Goal: Task Accomplishment & Management: Manage account settings

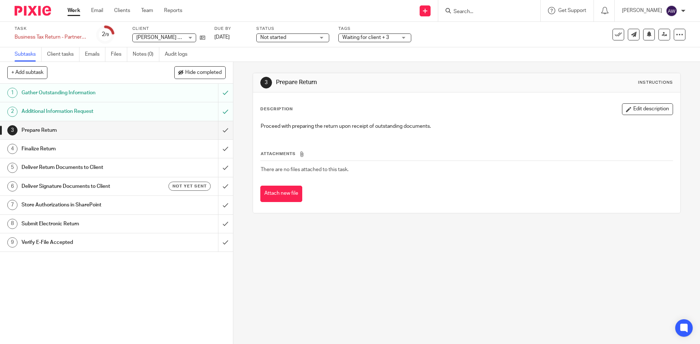
click at [79, 9] on link "Work" at bounding box center [73, 10] width 13 height 7
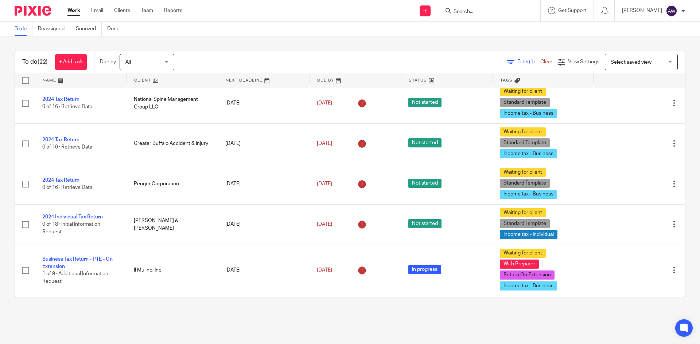
scroll to position [146, 0]
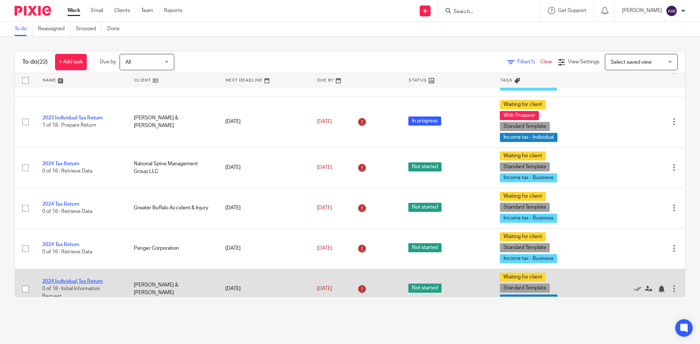
click at [95, 281] on link "2024 Individual Tax Return" at bounding box center [72, 281] width 61 height 5
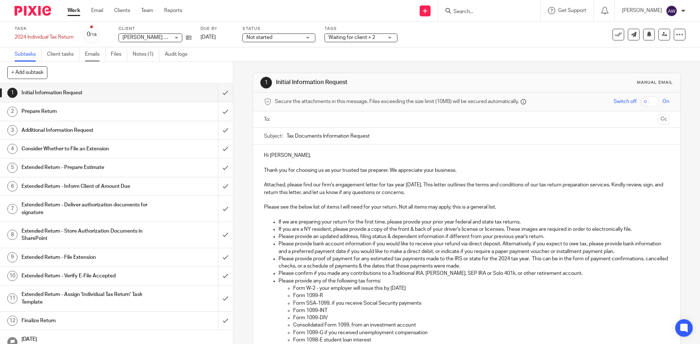
click at [86, 53] on link "Emails" at bounding box center [95, 54] width 20 height 14
click at [68, 11] on link "Work" at bounding box center [73, 10] width 13 height 7
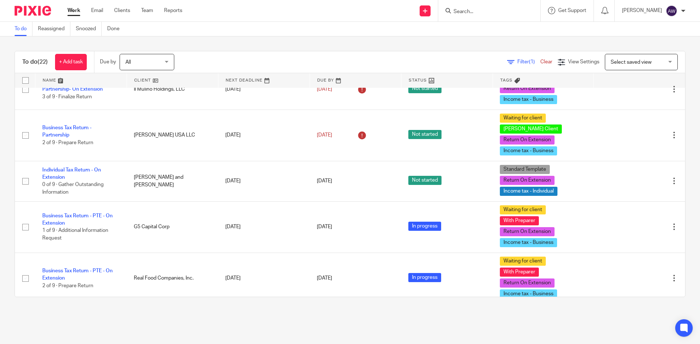
scroll to position [474, 0]
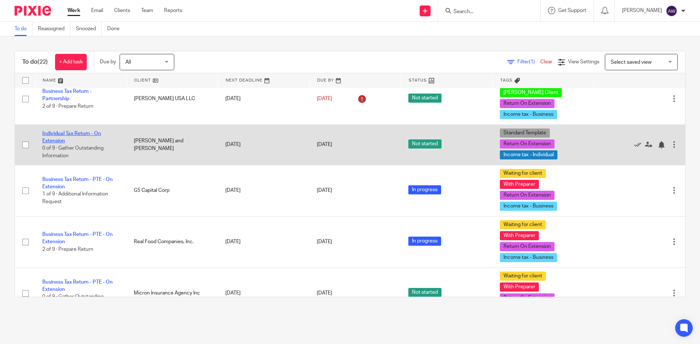
click at [61, 131] on link "Individual Tax Return - On Extension" at bounding box center [71, 137] width 59 height 12
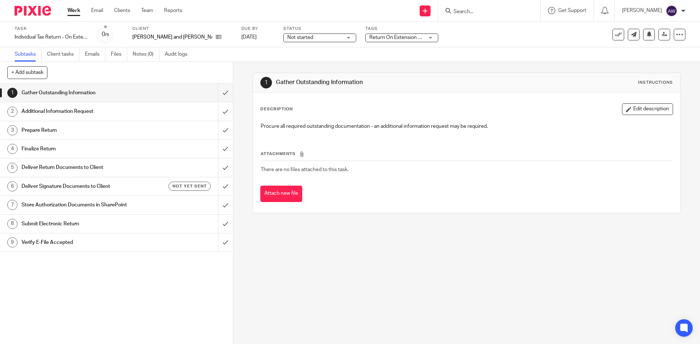
click at [292, 43] on div "Task Individual Tax Return - On Extension Save Individual Tax Return - On Exten…" at bounding box center [350, 35] width 700 height 26
click at [294, 38] on span "Not started" at bounding box center [314, 38] width 55 height 8
click at [276, 60] on li "In progress" at bounding box center [294, 64] width 72 height 15
click at [384, 41] on span "Return On Extension + 2" at bounding box center [396, 38] width 55 height 8
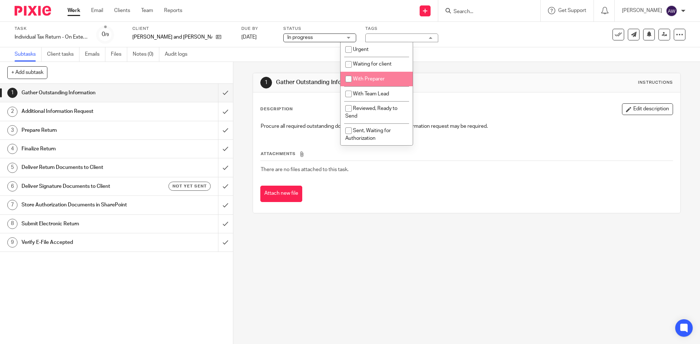
click at [380, 83] on li "With Preparer" at bounding box center [376, 79] width 72 height 15
checkbox input "true"
click at [219, 95] on input "submit" at bounding box center [116, 93] width 233 height 18
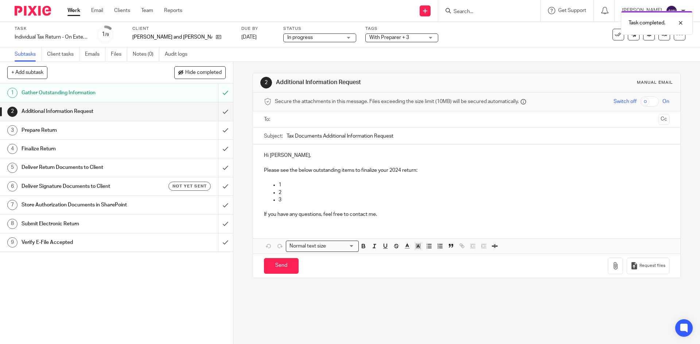
click at [296, 120] on input "text" at bounding box center [466, 120] width 378 height 8
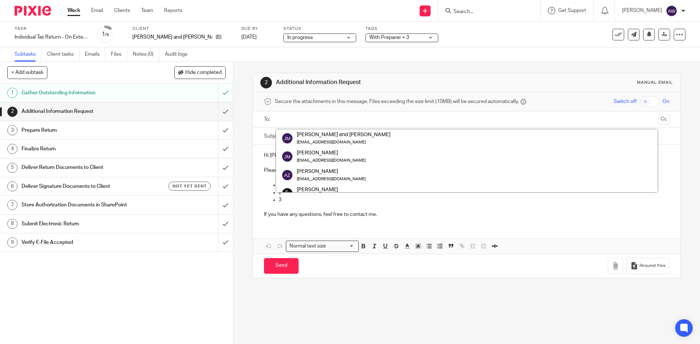
click at [246, 51] on div "Subtasks Client tasks Emails Files Notes (0) Audit logs" at bounding box center [350, 54] width 700 height 15
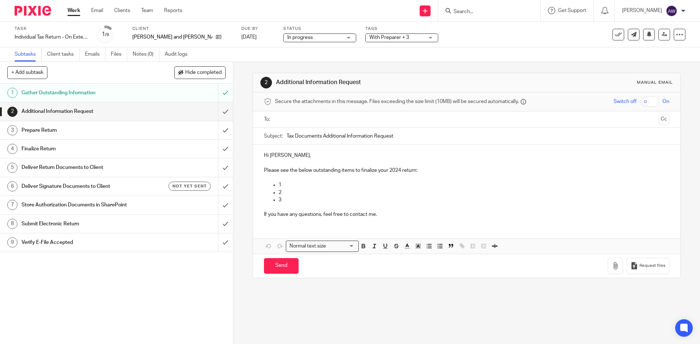
click at [70, 10] on link "Work" at bounding box center [73, 10] width 13 height 7
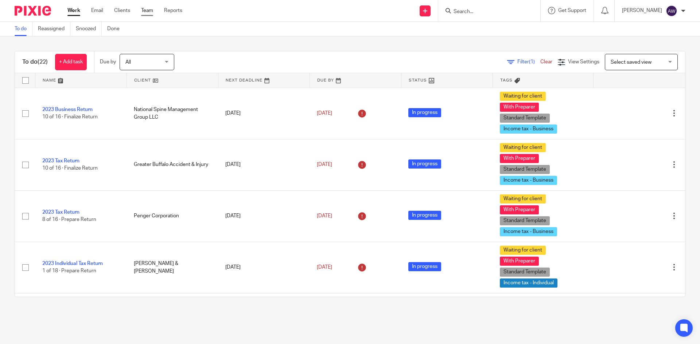
click at [151, 9] on link "Team" at bounding box center [147, 10] width 12 height 7
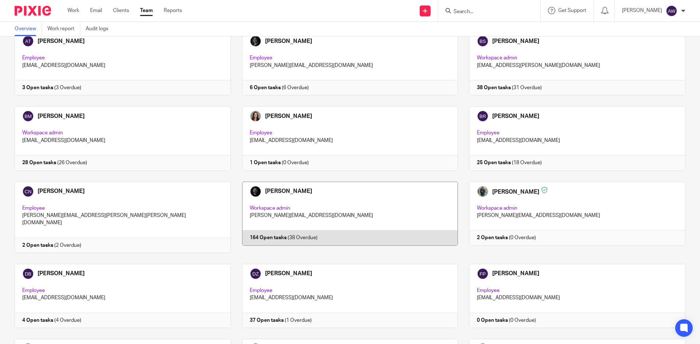
scroll to position [292, 0]
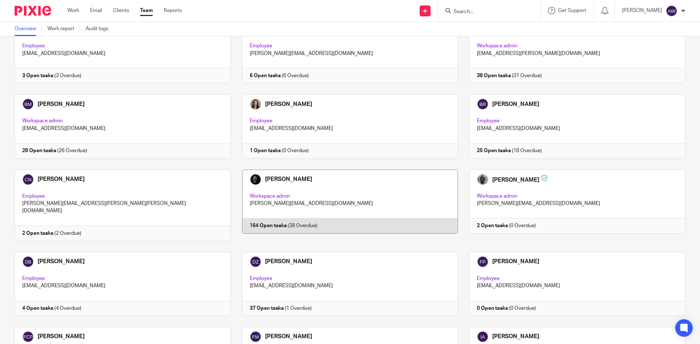
click at [301, 194] on link at bounding box center [344, 205] width 227 height 71
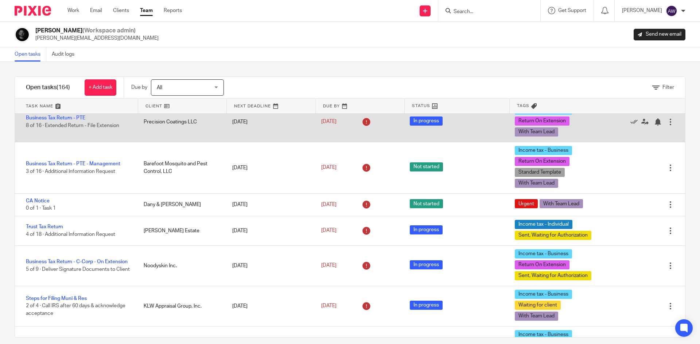
scroll to position [109, 0]
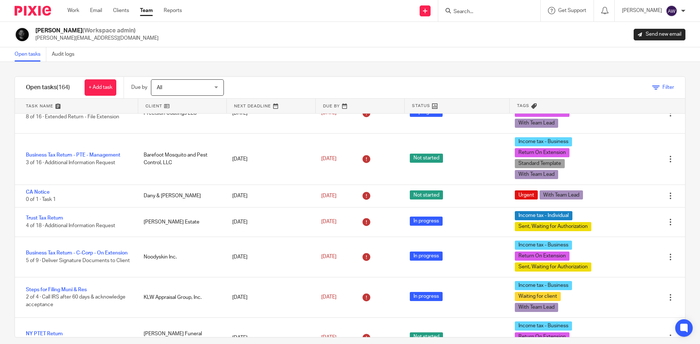
click at [662, 87] on span "Filter" at bounding box center [668, 87] width 12 height 5
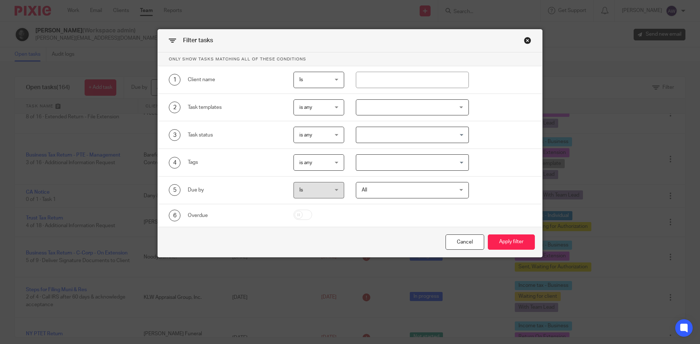
click at [394, 166] on input "Search for option" at bounding box center [411, 162] width 108 height 13
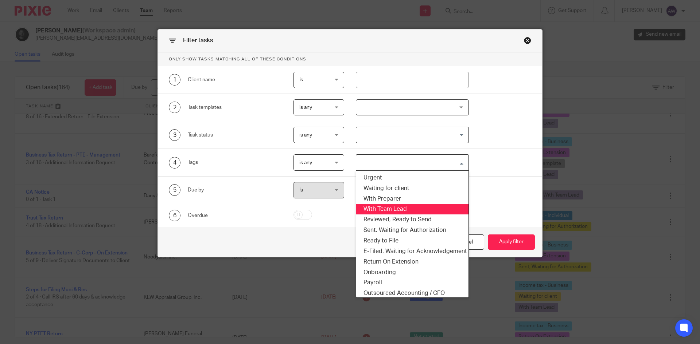
click at [386, 211] on li "With Team Lead" at bounding box center [412, 209] width 113 height 11
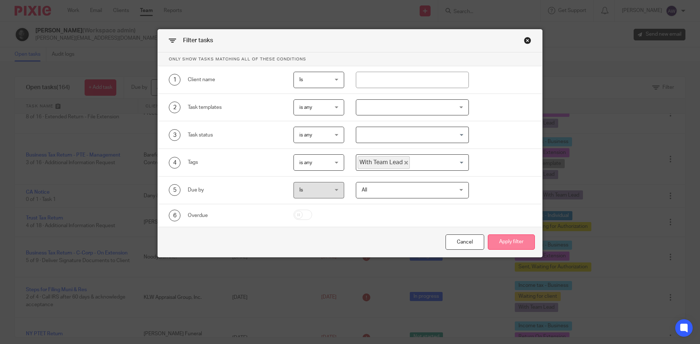
click at [499, 241] on button "Apply filter" at bounding box center [511, 243] width 47 height 16
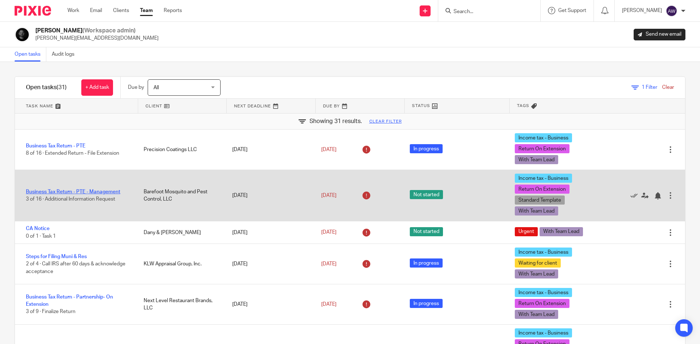
scroll to position [36, 0]
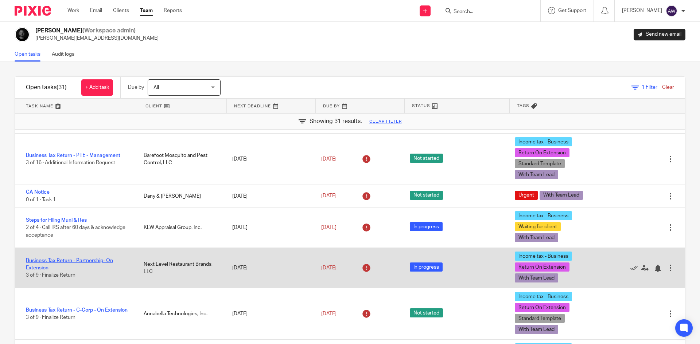
click at [59, 259] on link "Business Tax Return - Partnership- On Extension" at bounding box center [69, 264] width 87 height 12
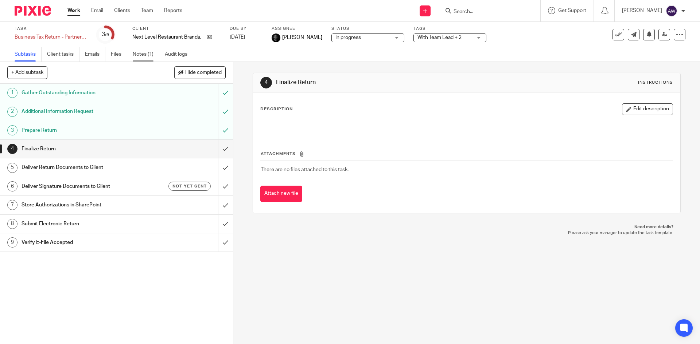
click at [145, 52] on link "Notes (1)" at bounding box center [146, 54] width 27 height 14
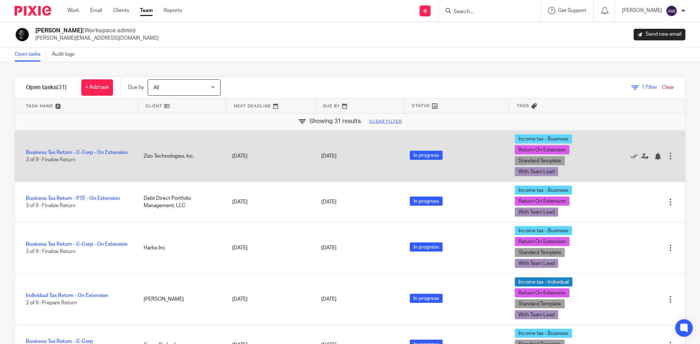
scroll to position [1130, 0]
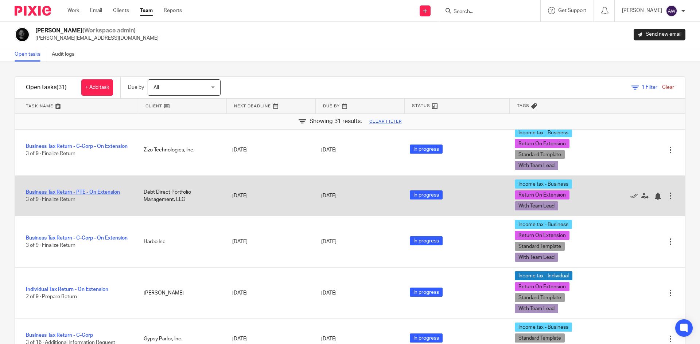
click at [90, 195] on link "Business Tax Return - PTE - On Extension" at bounding box center [73, 192] width 94 height 5
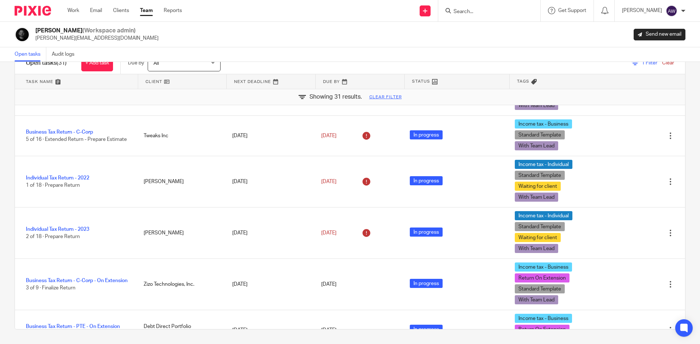
scroll to position [968, 0]
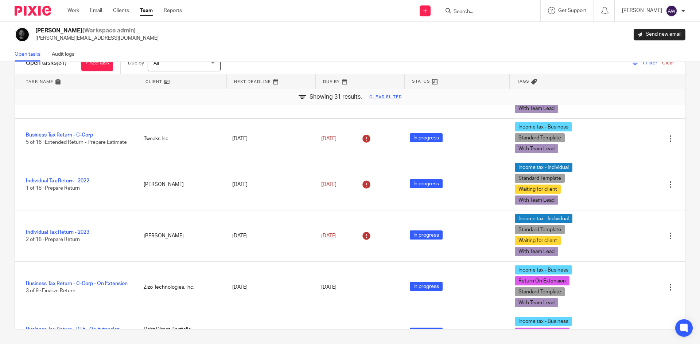
click at [71, 15] on div "Work Email Clients Team Reports Work Email Clients Team Reports Settings" at bounding box center [126, 11] width 133 height 22
click at [73, 12] on link "Work" at bounding box center [73, 10] width 12 height 7
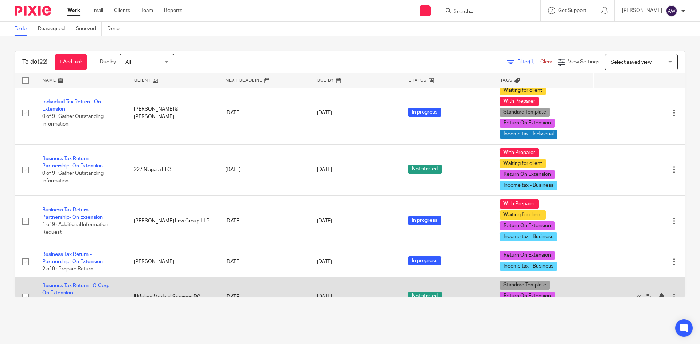
scroll to position [812, 0]
